Goal: Transaction & Acquisition: Purchase product/service

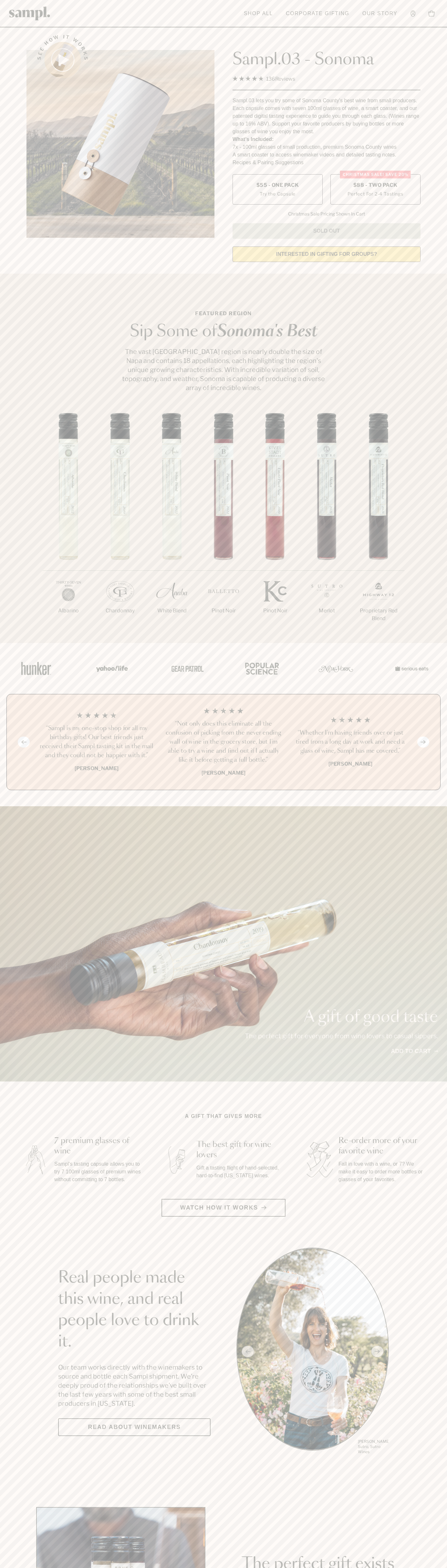
click at [375, 190] on label "Christmas SALE! Save 20% $88 - Two Pack Perfect For 2-4 Tastings" at bounding box center [375, 189] width 90 height 30
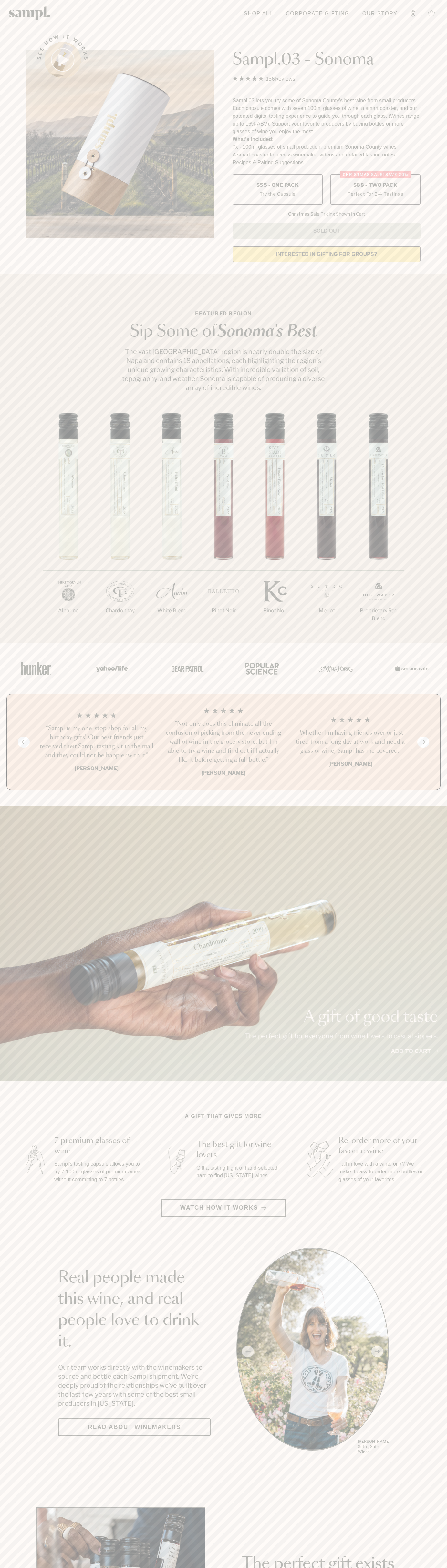
click at [224, 743] on h3 "“Not only does this eliminate all the confusion of picking from the never endin…" at bounding box center [223, 742] width 116 height 45
click at [353, 1] on header "Toggle navigation menu Shop All Corporate Gifting Our Story Account Story Shop …" at bounding box center [224, 13] width 447 height 27
click at [434, 366] on section "Featured Region Sip Some of Sonoma's Best The vast Sonoma County region is near…" at bounding box center [224, 458] width 447 height 369
click at [319, 1567] on html "Skip to main content Toggle navigation menu Shop All Corporate Gifting Our Stor…" at bounding box center [224, 1513] width 447 height 3026
click at [32, 1064] on div "A gift of good taste The perfect gift for everyone from wine lovers to casual s…" at bounding box center [224, 944] width 447 height 275
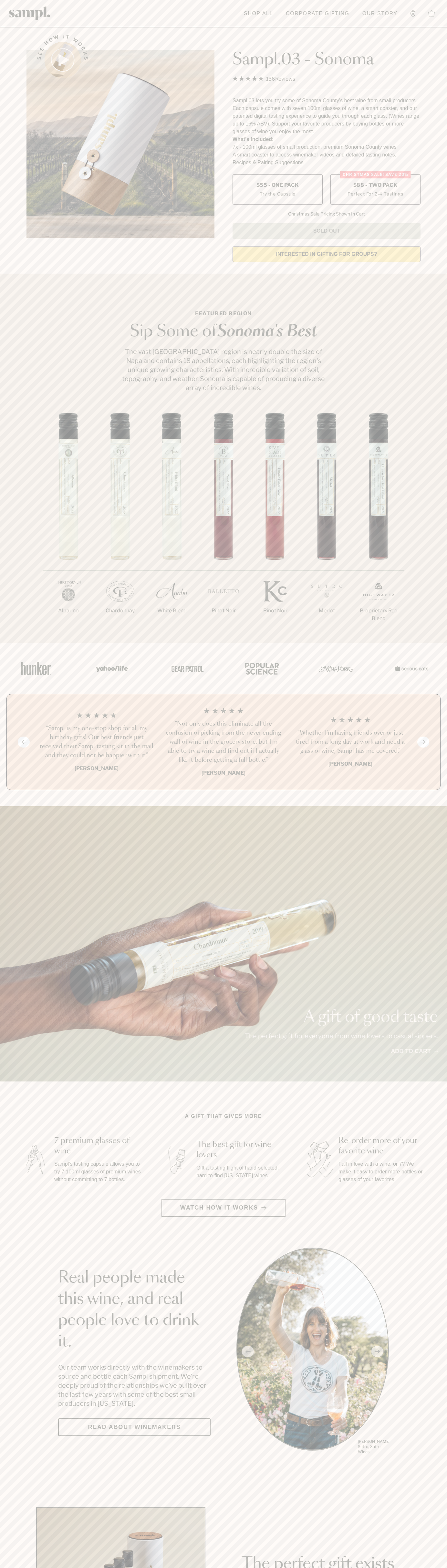
click at [375, 190] on label "Christmas SALE! Save 20% $88 - Two Pack Perfect For 2-4 Tastings" at bounding box center [375, 189] width 90 height 30
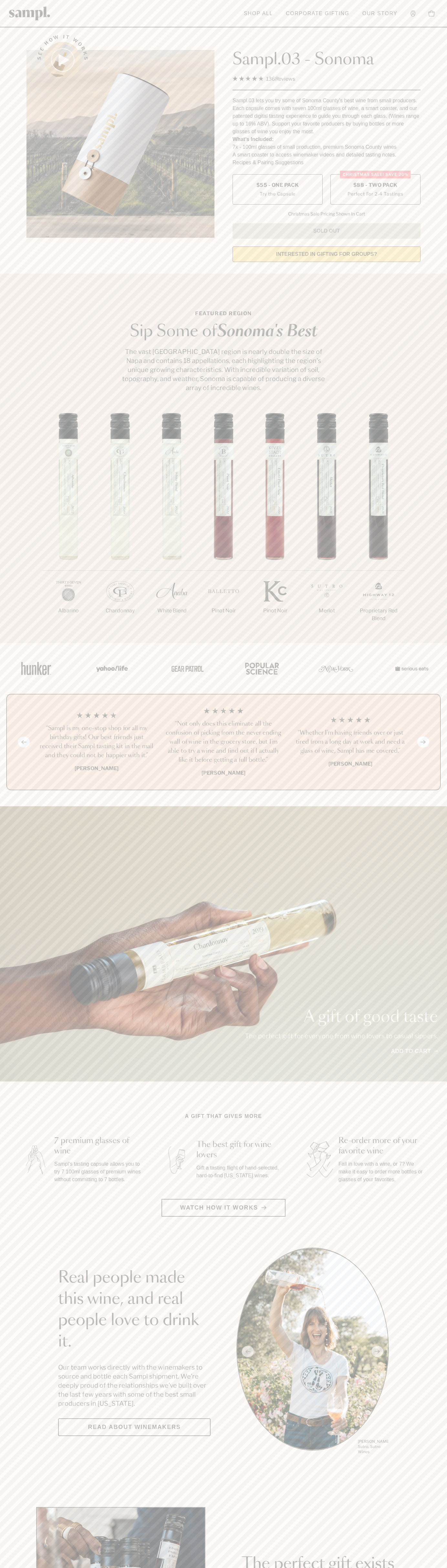
click at [224, 743] on h3 "“Not only does this eliminate all the confusion of picking from the never endin…" at bounding box center [223, 742] width 116 height 45
